Goal: Task Accomplishment & Management: Use online tool/utility

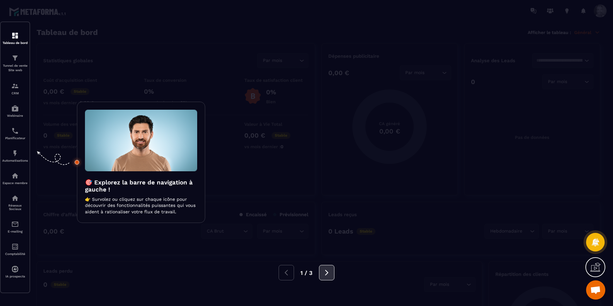
click at [328, 273] on icon at bounding box center [326, 272] width 3 height 5
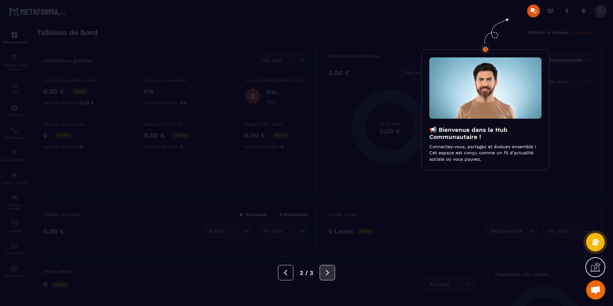
click at [328, 273] on icon at bounding box center [327, 272] width 3 height 5
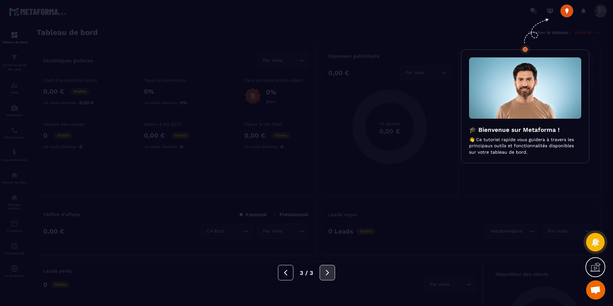
click at [328, 273] on icon at bounding box center [327, 272] width 3 height 5
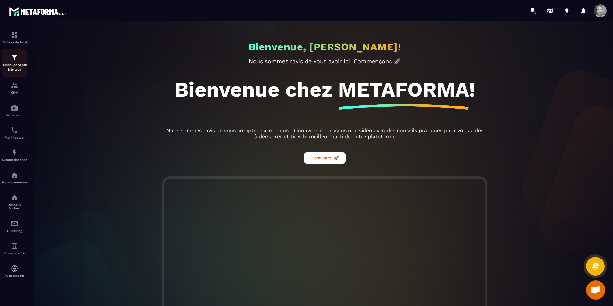
click at [18, 63] on p "Tunnel de vente Site web" at bounding box center [15, 67] width 26 height 9
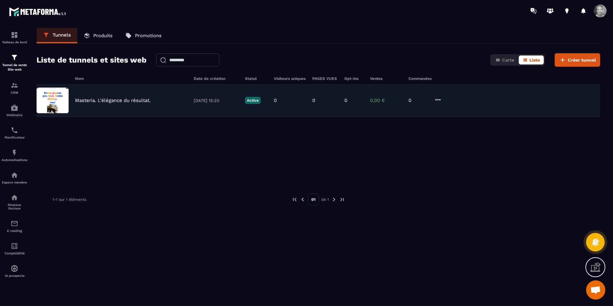
click at [120, 91] on div "Masteria. L'élégance du résultat. [DATE] 15:20 Active 0 0 0 0,00 € 0" at bounding box center [319, 100] width 564 height 32
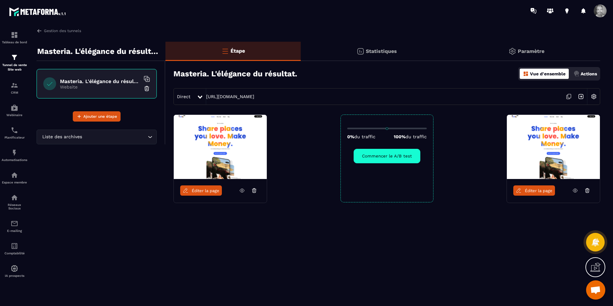
click at [533, 190] on span "Éditer la page" at bounding box center [539, 190] width 28 height 5
